Goal: Task Accomplishment & Management: Use online tool/utility

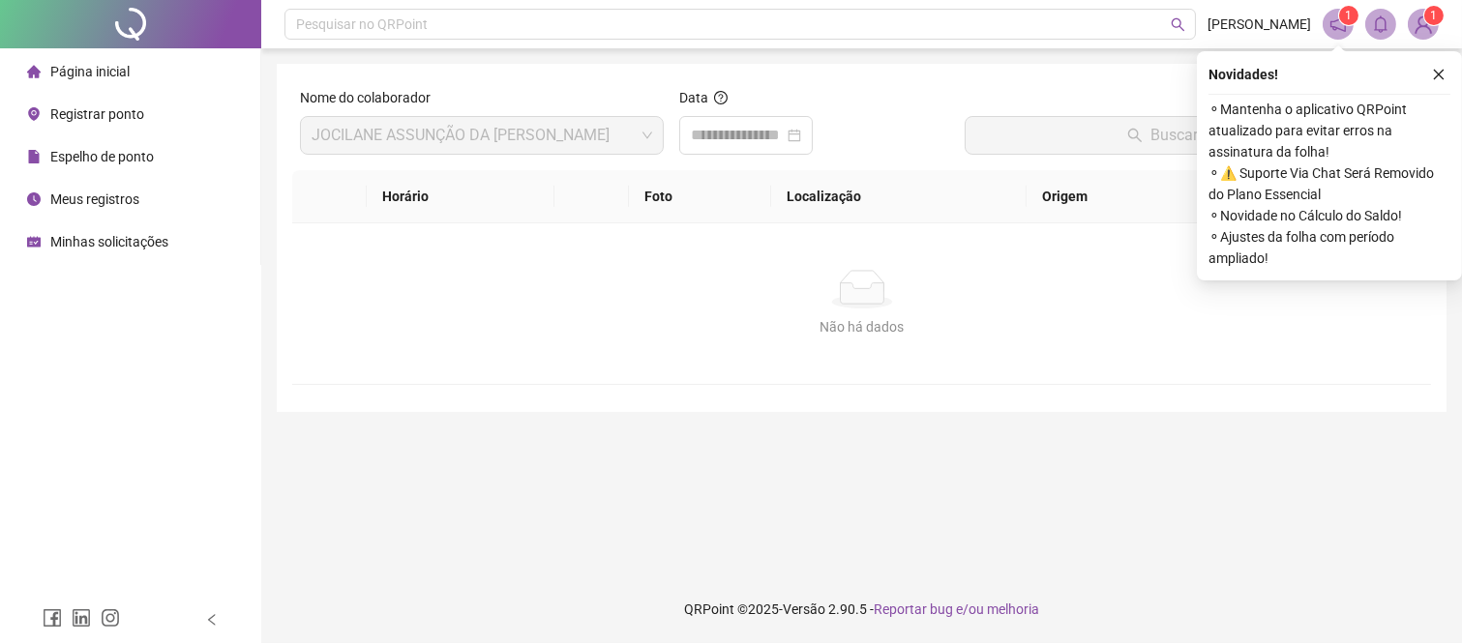
click at [97, 119] on span "Registrar ponto" at bounding box center [97, 113] width 94 height 15
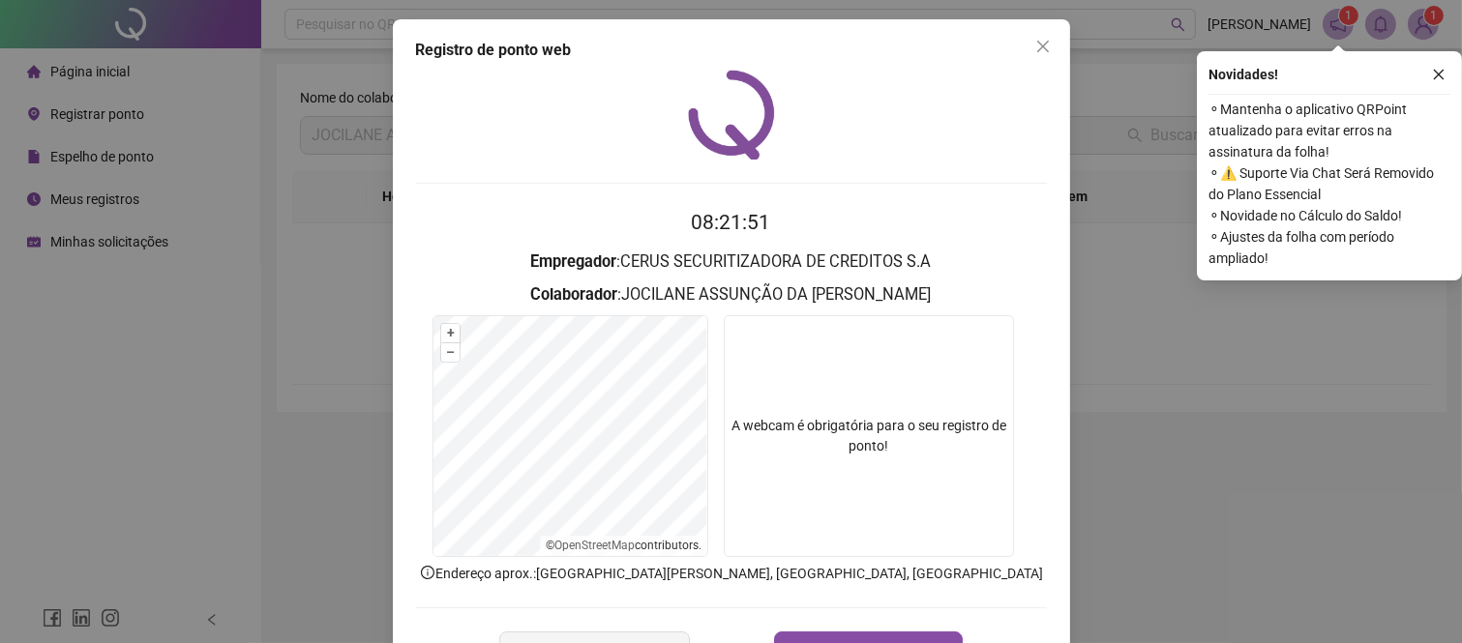
scroll to position [69, 0]
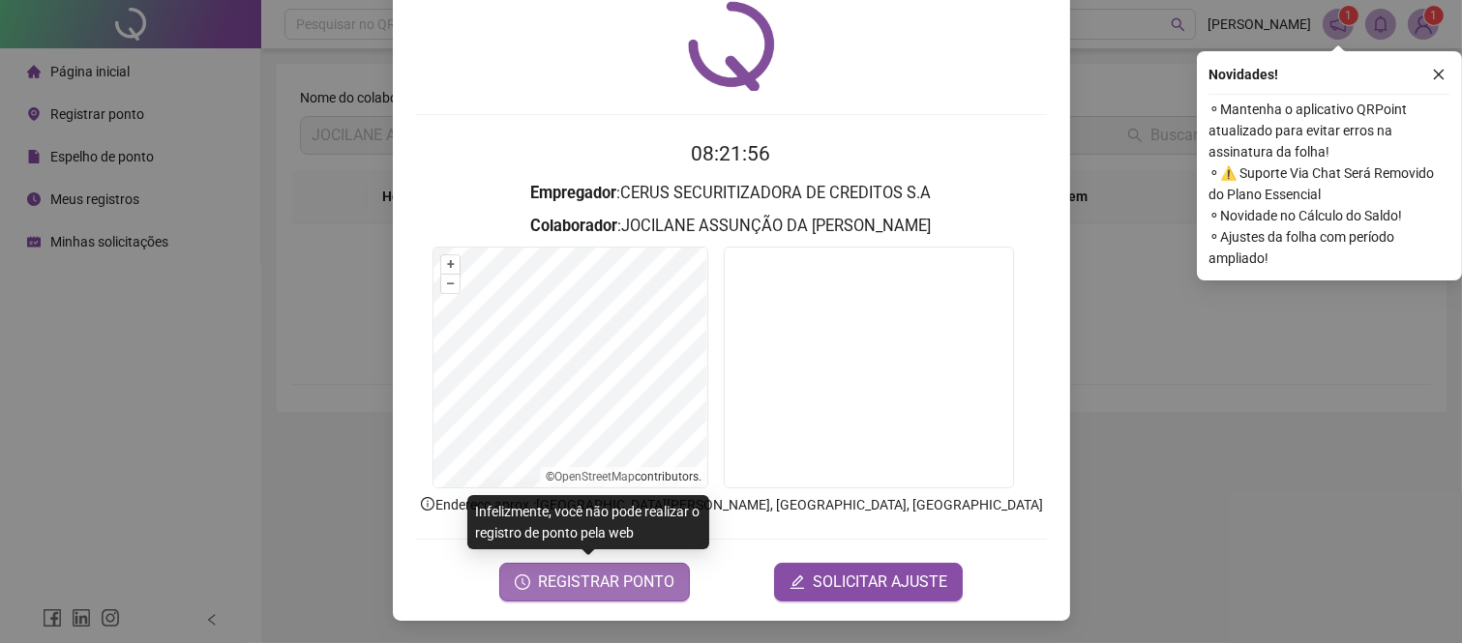
click at [605, 587] on span "REGISTRAR PONTO" at bounding box center [606, 582] width 136 height 23
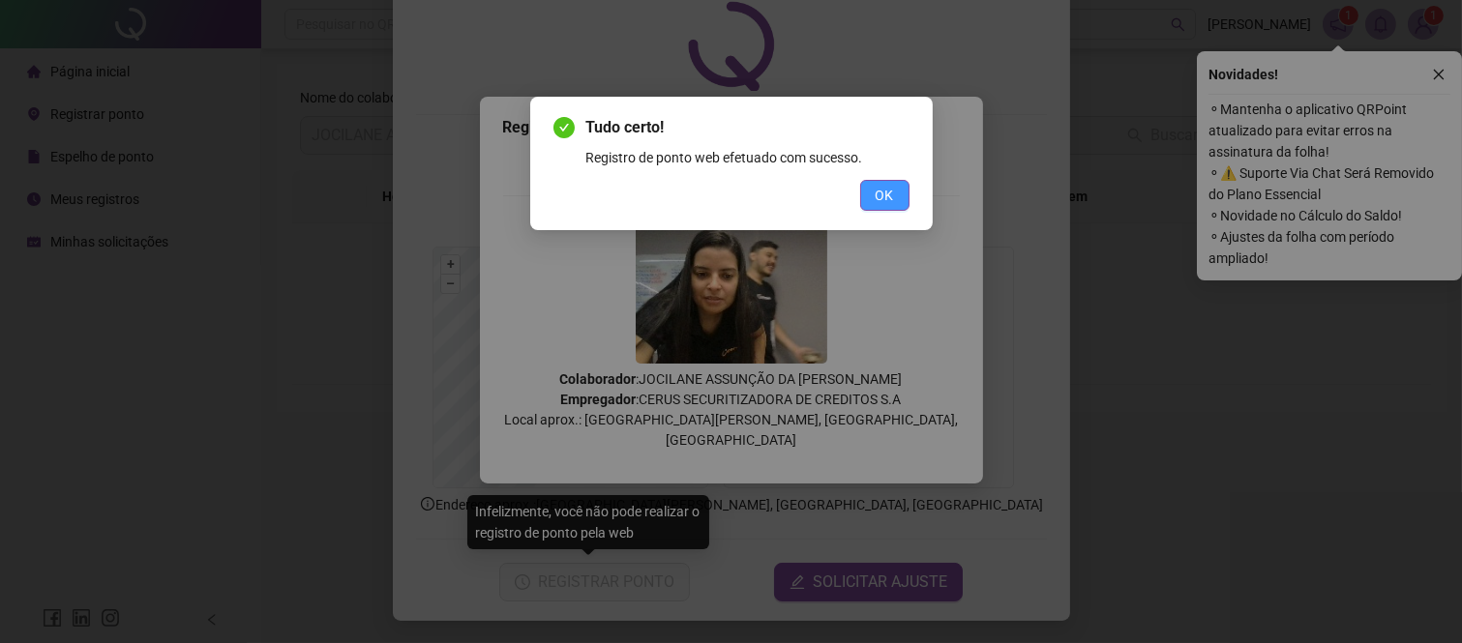
click at [880, 185] on span "OK" at bounding box center [884, 195] width 18 height 21
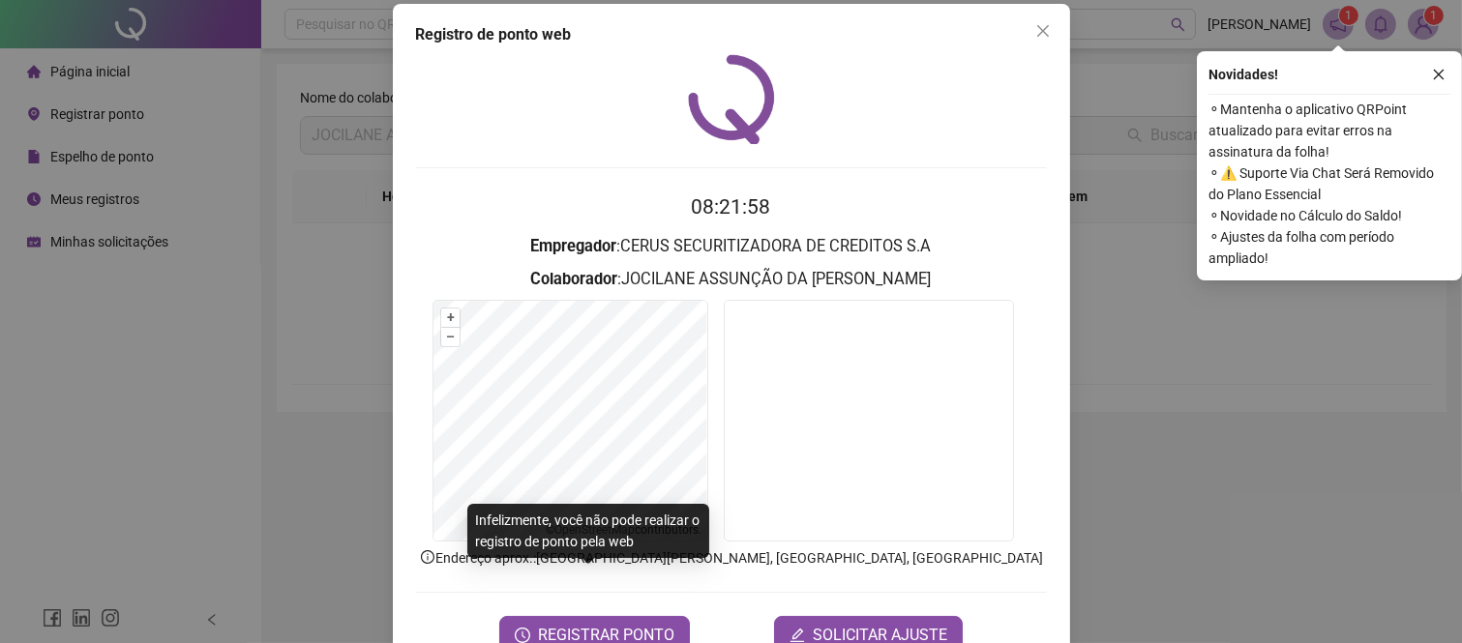
scroll to position [0, 0]
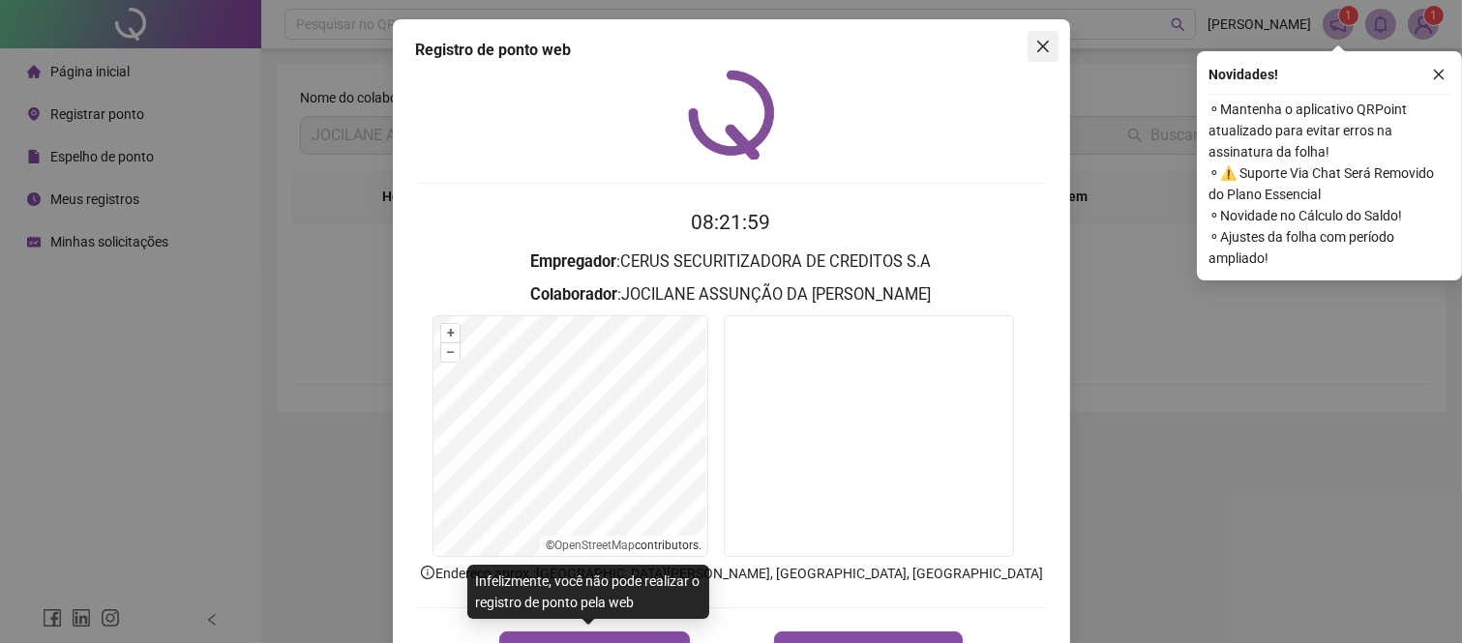
click at [1040, 49] on icon "close" at bounding box center [1042, 46] width 15 height 15
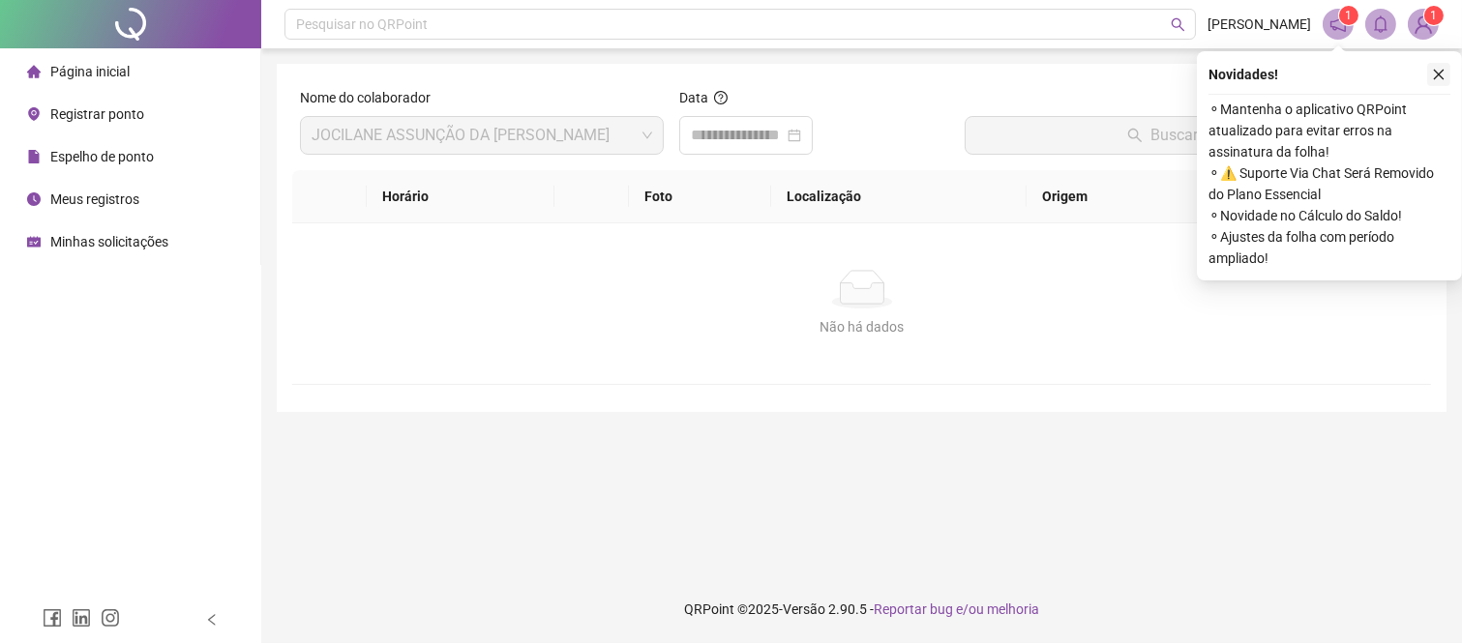
click at [1444, 74] on icon "close" at bounding box center [1439, 75] width 14 height 14
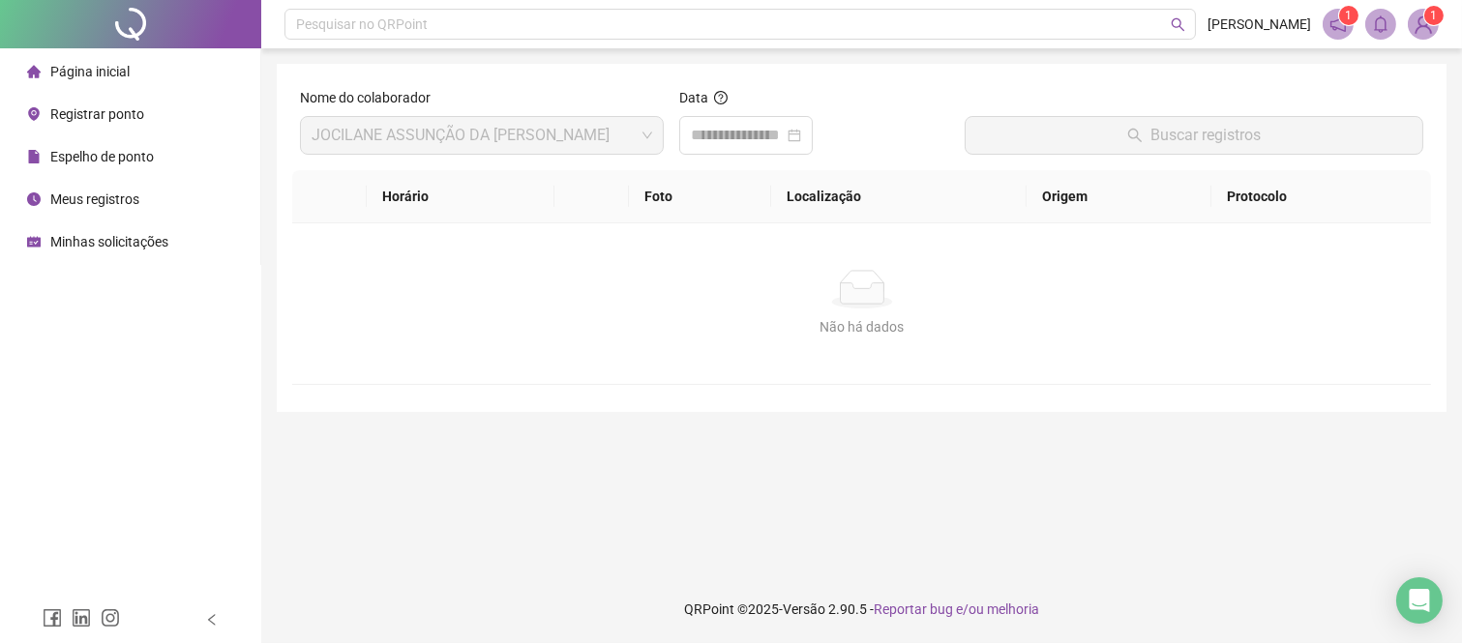
click at [64, 200] on span "Meus registros" at bounding box center [94, 199] width 89 height 15
click at [801, 136] on div at bounding box center [746, 135] width 110 height 23
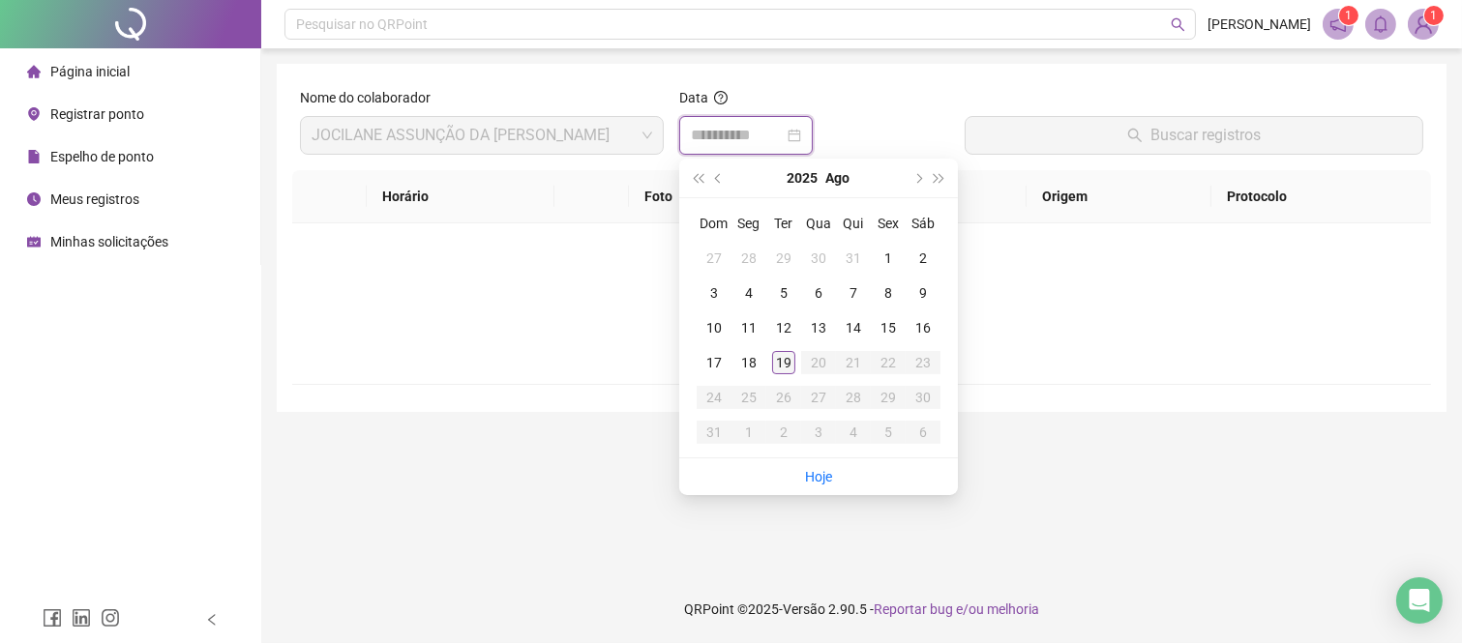
type input "**********"
click at [787, 355] on div "19" at bounding box center [783, 362] width 23 height 23
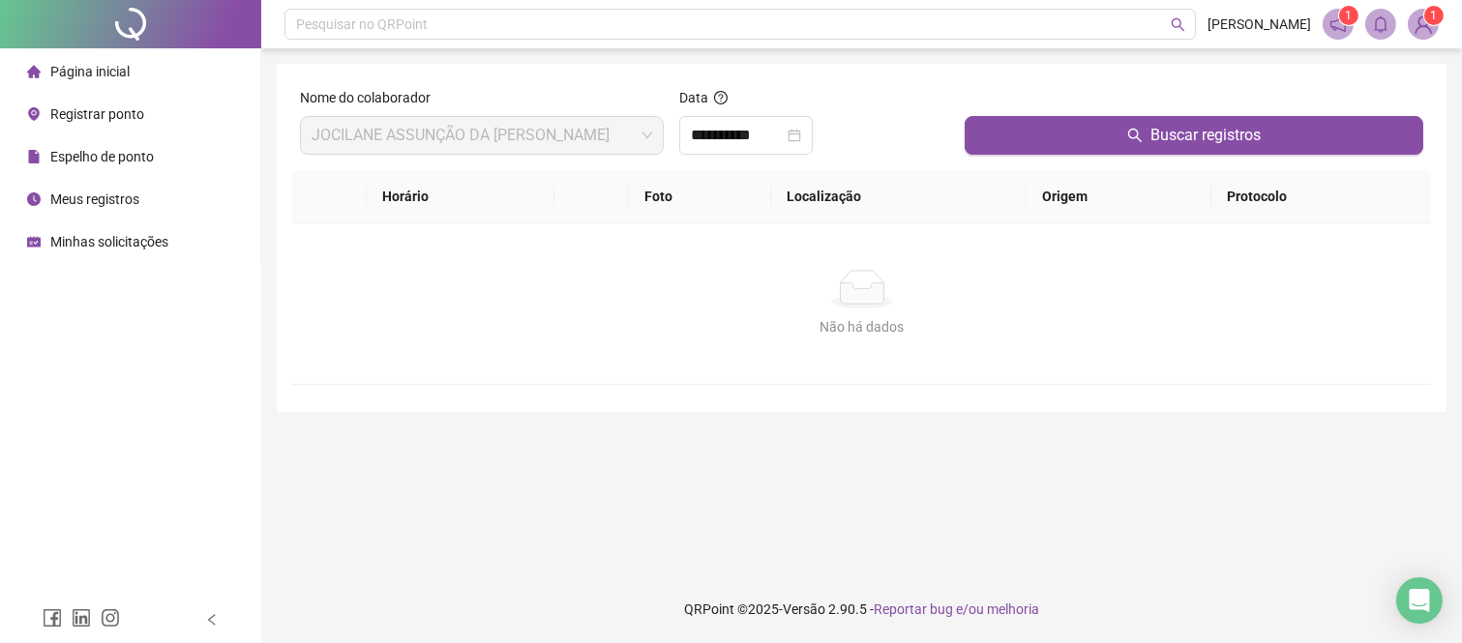
click at [1018, 178] on th "Localização" at bounding box center [898, 196] width 254 height 53
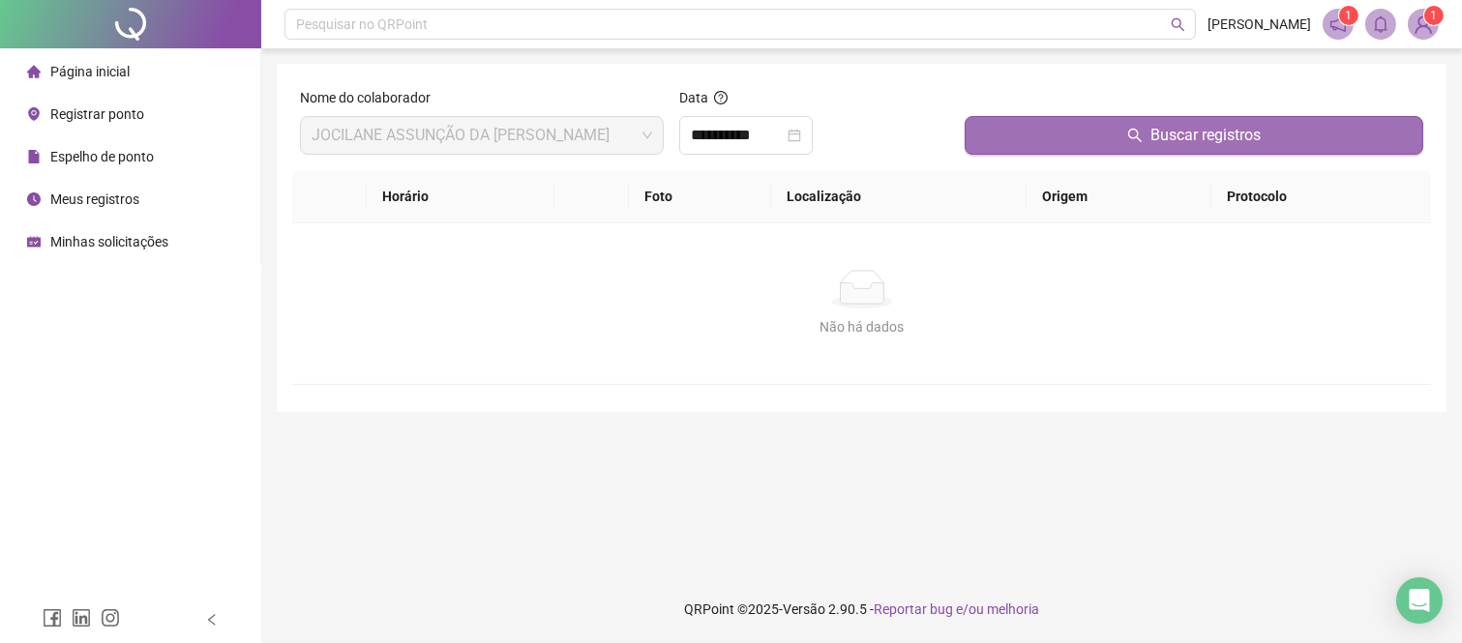
click at [1037, 136] on button "Buscar registros" at bounding box center [1193, 135] width 459 height 39
